Goal: Check status

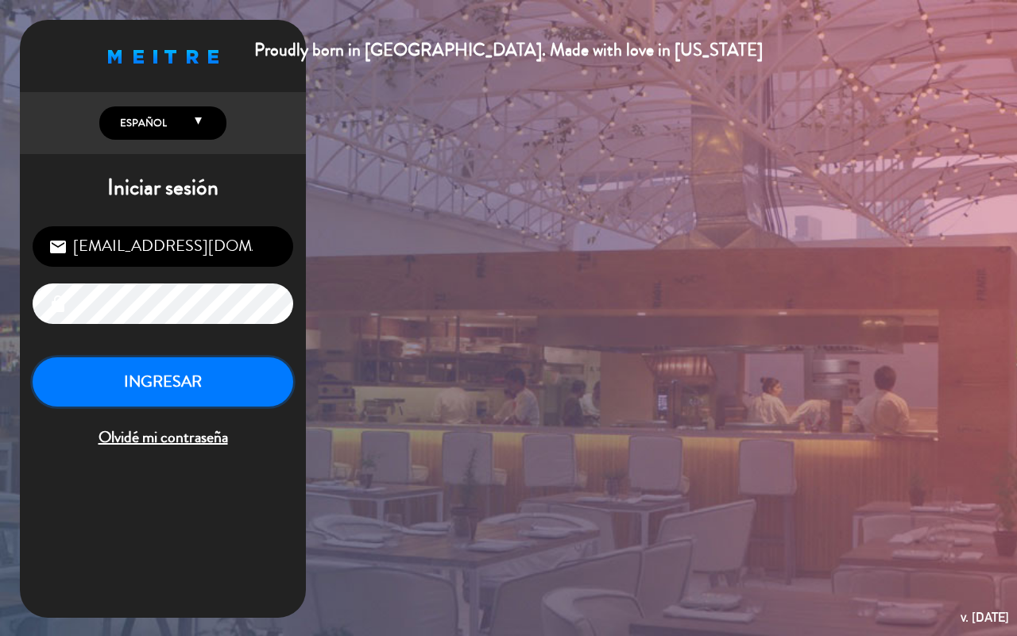
click at [200, 386] on button "INGRESAR" at bounding box center [163, 382] width 261 height 50
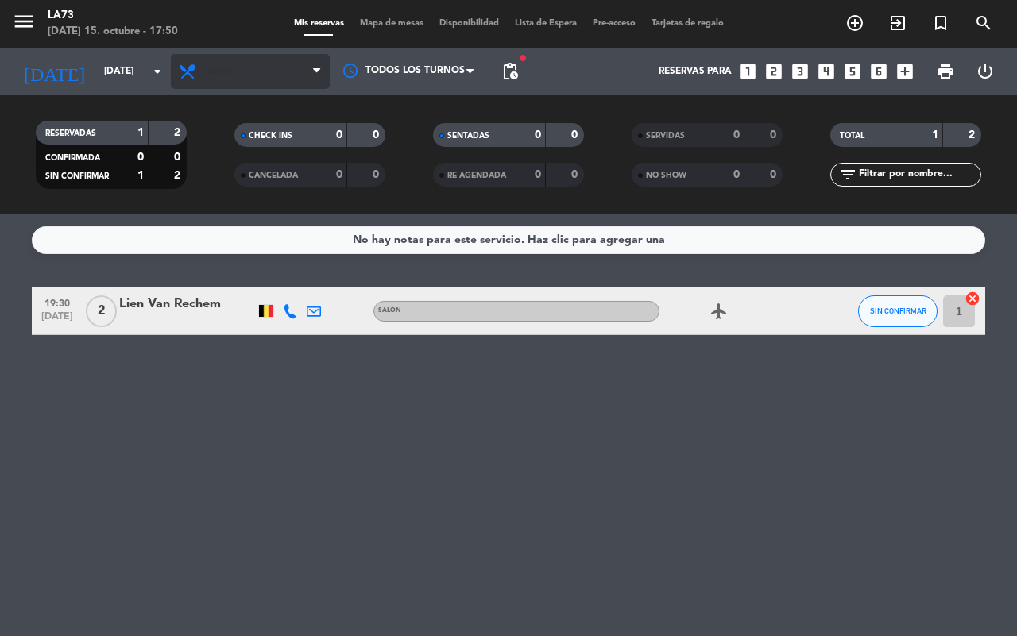
click at [320, 76] on span at bounding box center [321, 71] width 16 height 15
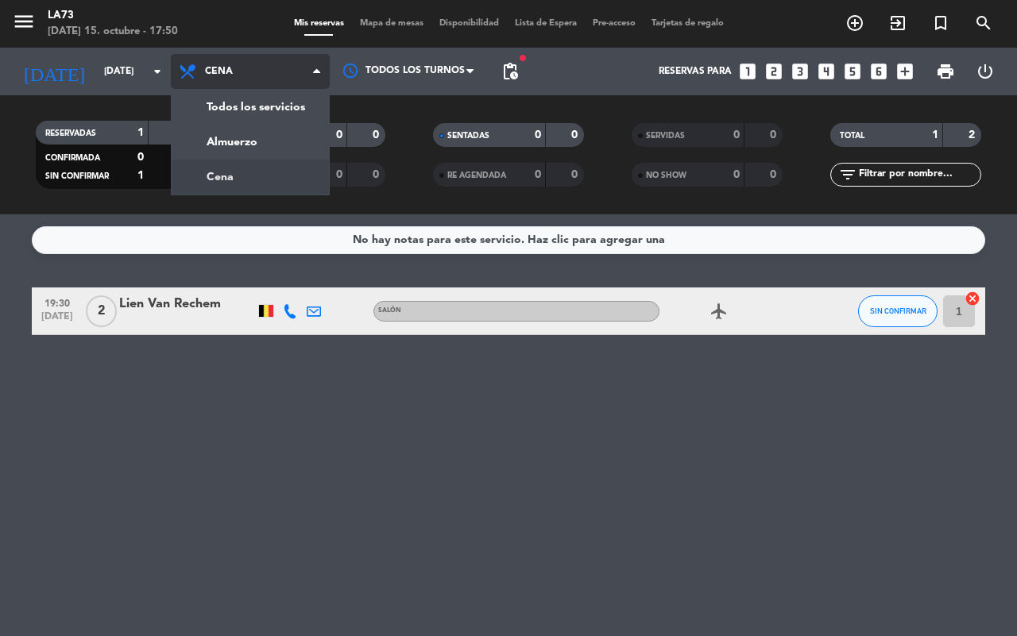
click at [258, 149] on div "menu LA73 [DATE] 15. octubre - 17:50 Mis reservas Mapa de mesas Disponibilidad …" at bounding box center [508, 107] width 1017 height 214
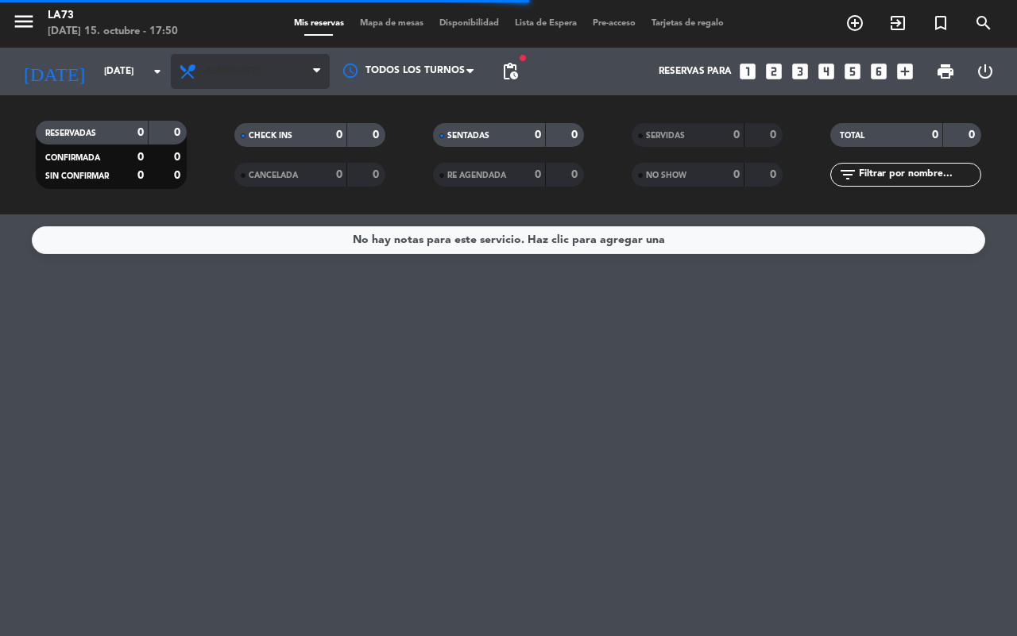
click at [310, 77] on span "Almuerzo" at bounding box center [250, 71] width 159 height 35
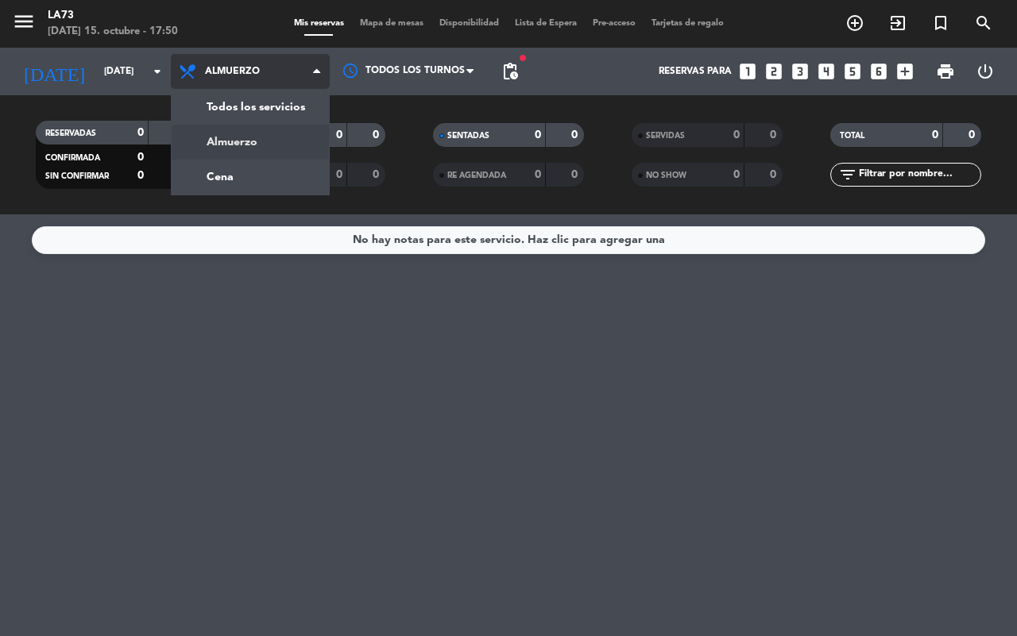
click at [276, 145] on div "menu LA73 [DATE] 15. octubre - 17:50 Mis reservas Mapa de mesas Disponibilidad …" at bounding box center [508, 107] width 1017 height 214
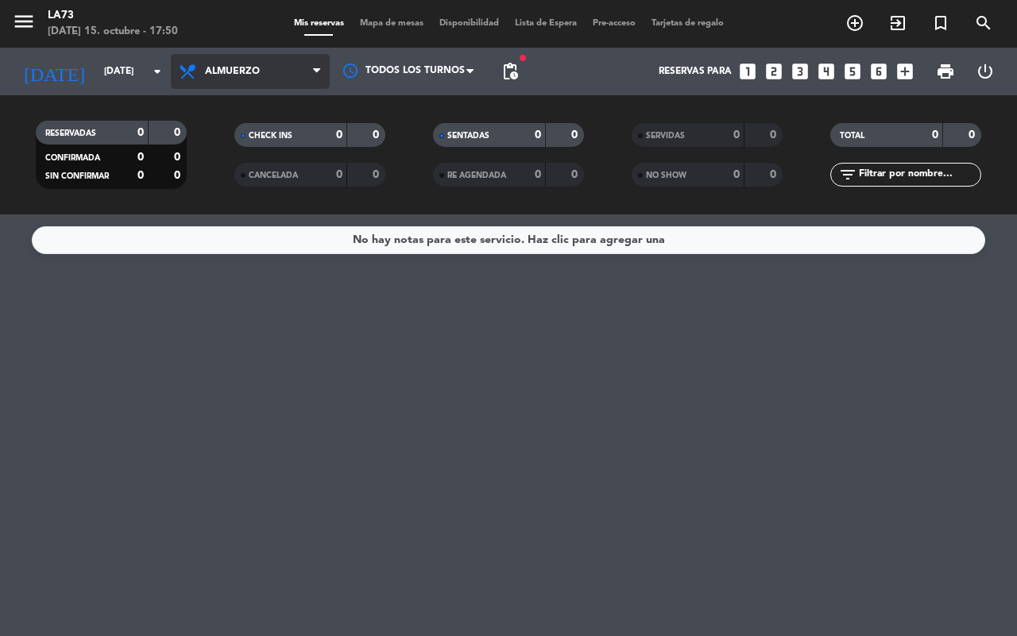
click at [323, 77] on span at bounding box center [321, 71] width 16 height 15
click at [288, 143] on div "menu LA73 [DATE] 15. octubre - 17:50 Mis reservas Mapa de mesas Disponibilidad …" at bounding box center [508, 107] width 1017 height 214
click at [314, 79] on span "Almuerzo" at bounding box center [250, 71] width 159 height 35
click at [280, 144] on div "menu LA73 [DATE] 15. octubre - 17:50 Mis reservas Mapa de mesas Disponibilidad …" at bounding box center [508, 107] width 1017 height 214
